Goal: Ask a question

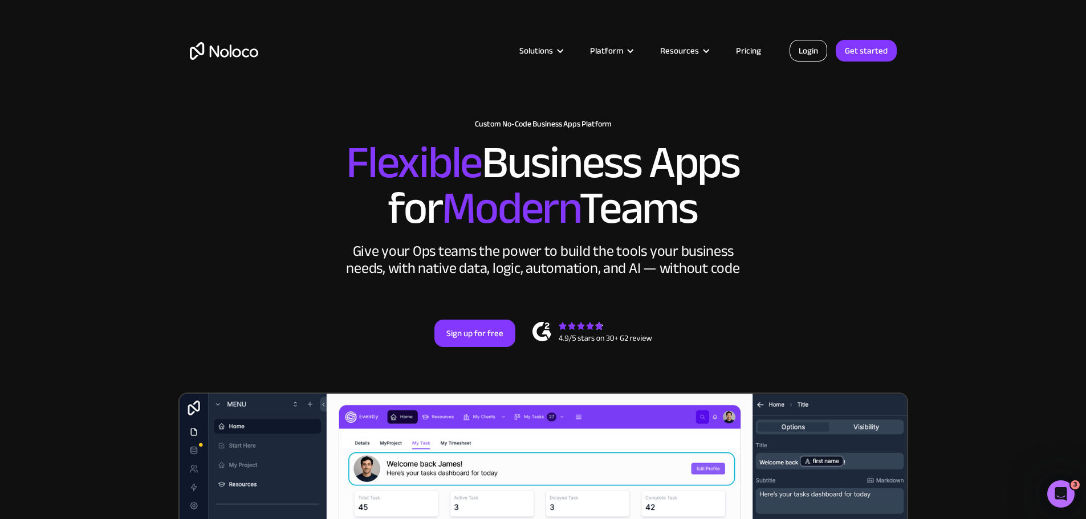
click at [803, 52] on link "Login" at bounding box center [809, 51] width 38 height 22
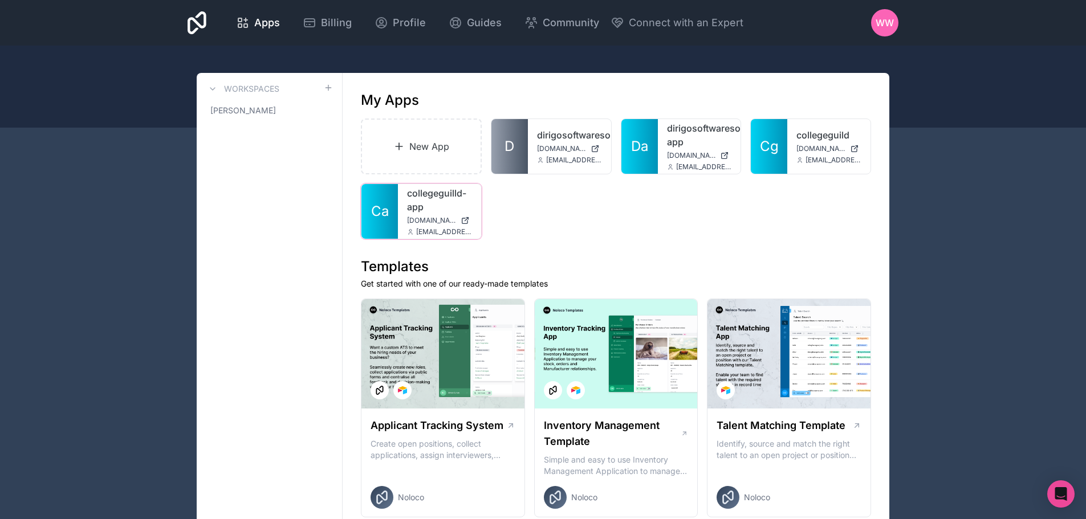
click at [426, 223] on span "collegeguilld-app.noloco.co" at bounding box center [431, 220] width 49 height 9
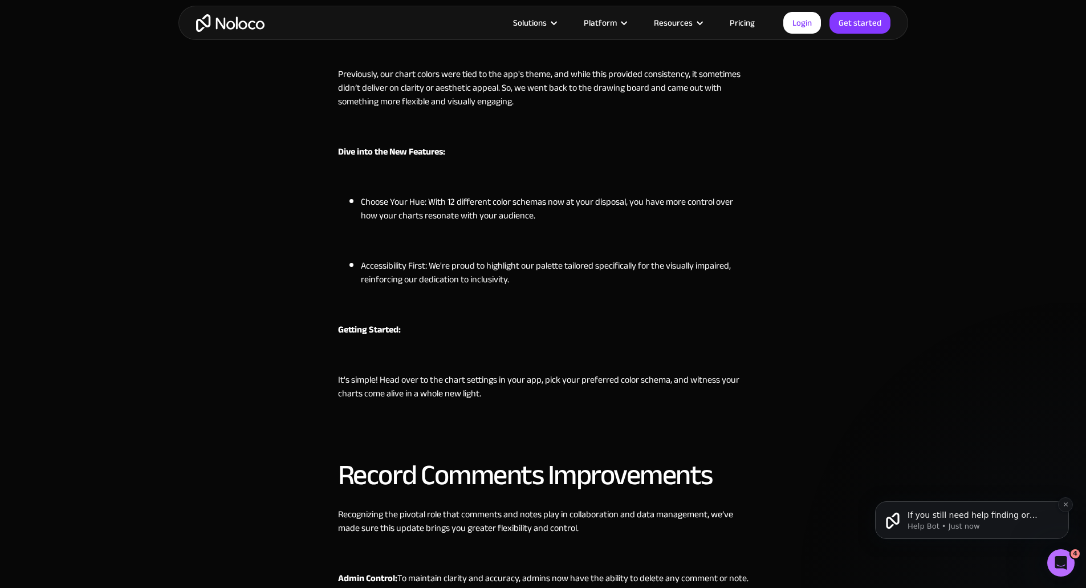
click at [961, 514] on span "If you still need help finding or adjusting the chart settings, I’m here to ass…" at bounding box center [978, 537] width 143 height 55
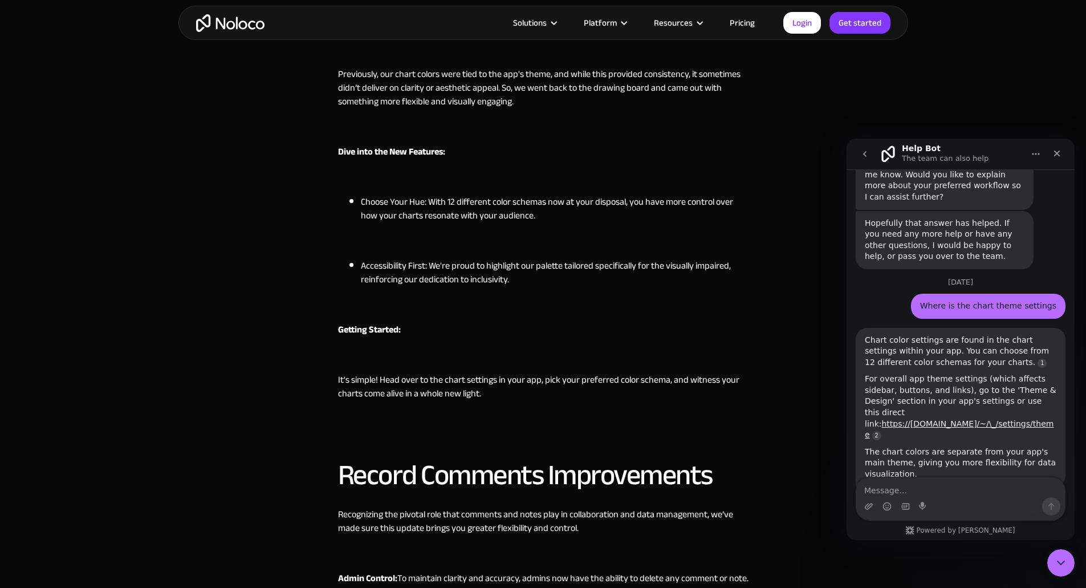
scroll to position [3802, 0]
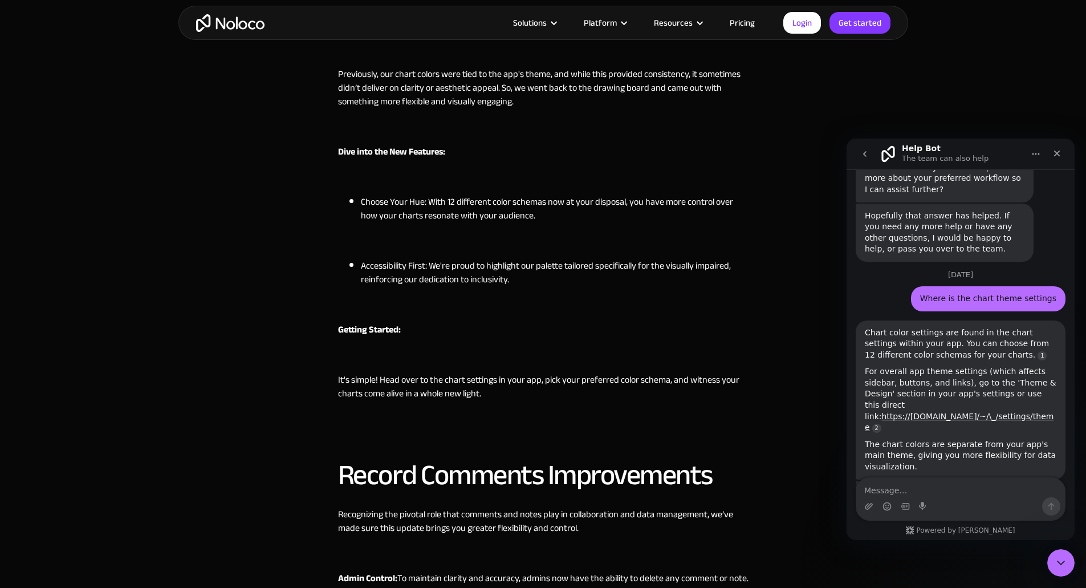
click at [924, 490] on textarea "Message…" at bounding box center [960, 487] width 209 height 19
type textarea "No thanks, I am all set"
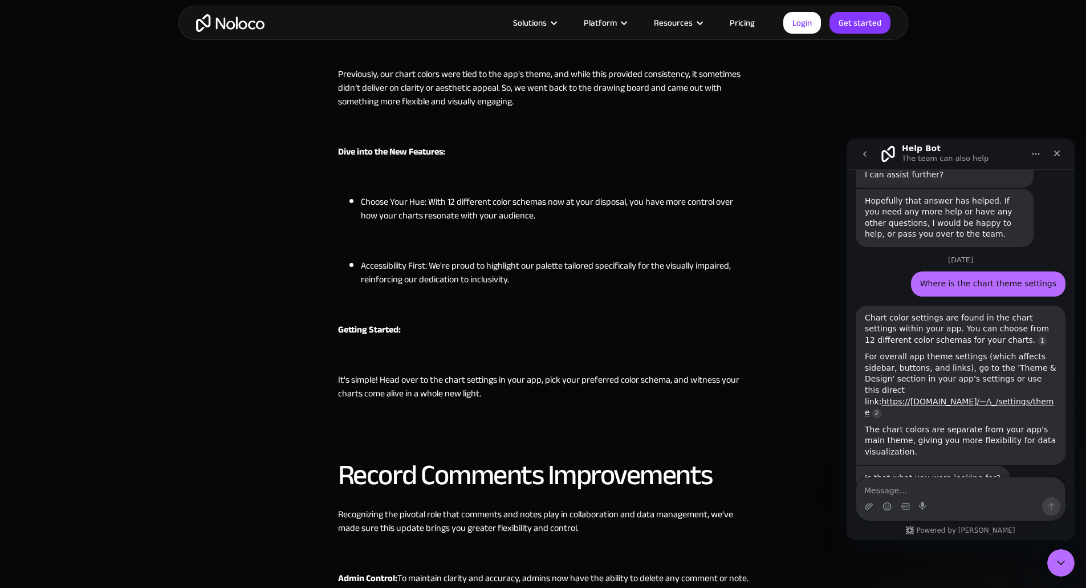
scroll to position [3854, 0]
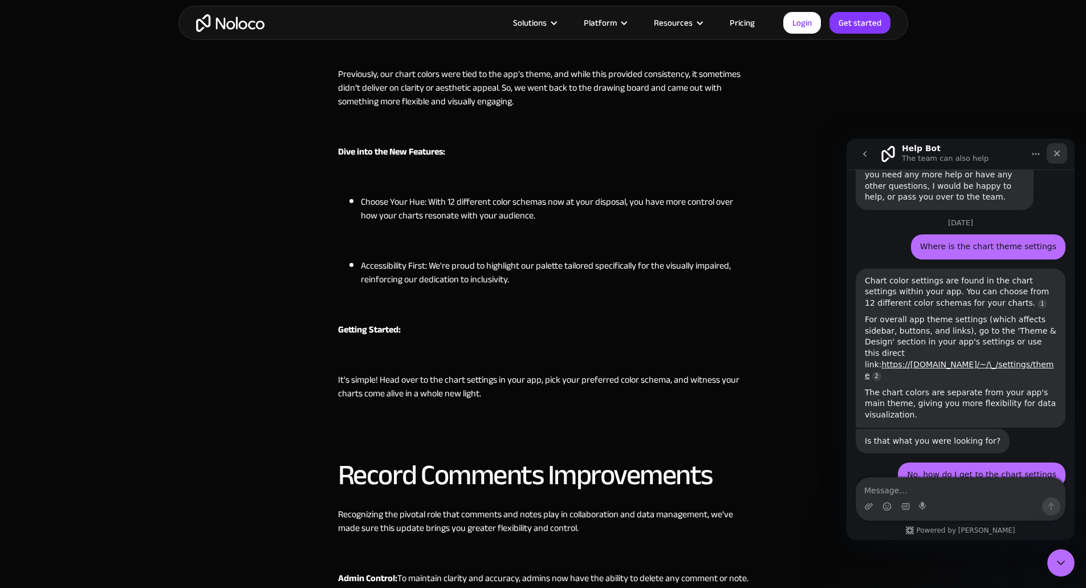
click at [1059, 152] on icon "Close" at bounding box center [1057, 153] width 6 height 6
